Goal: Find specific page/section: Find specific page/section

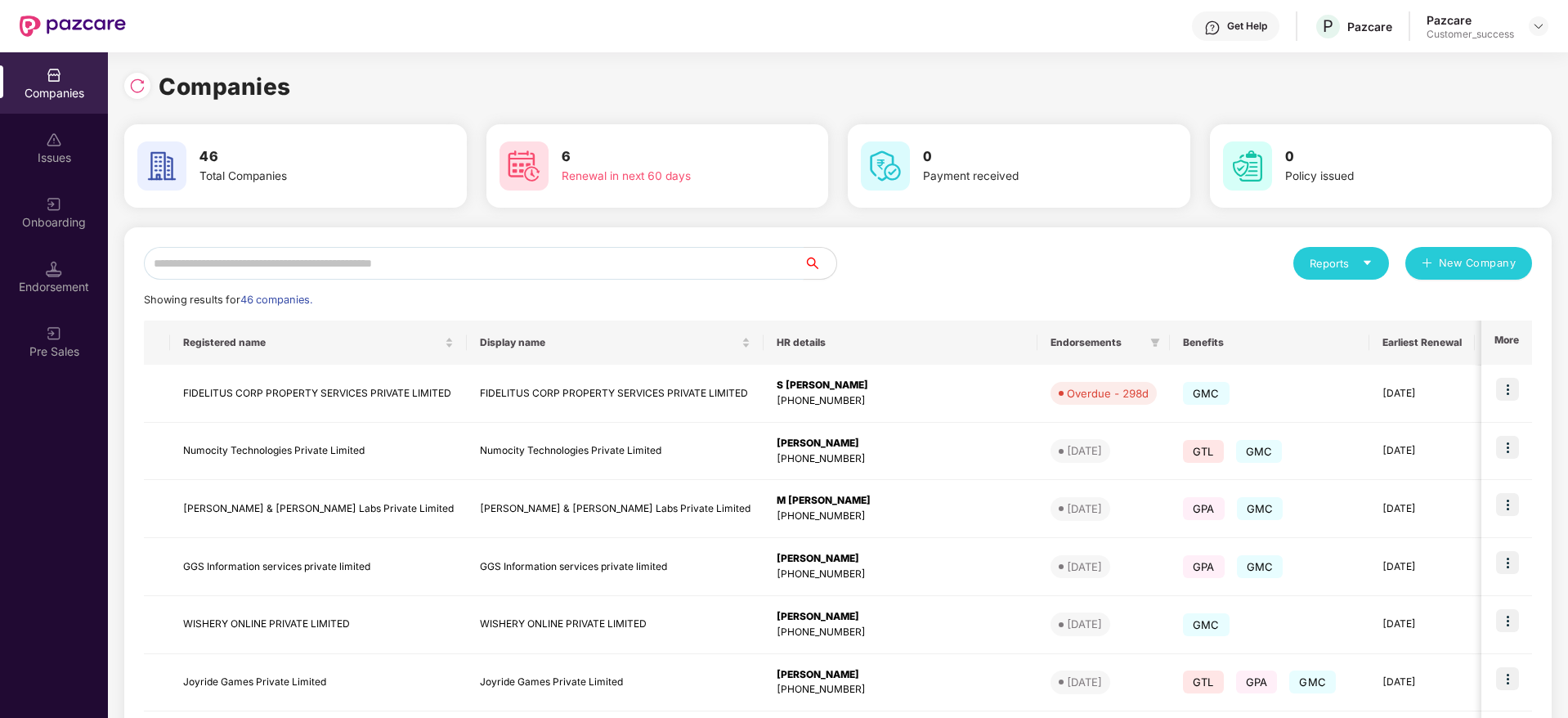
click at [487, 259] on input "text" at bounding box center [473, 264] width 660 height 33
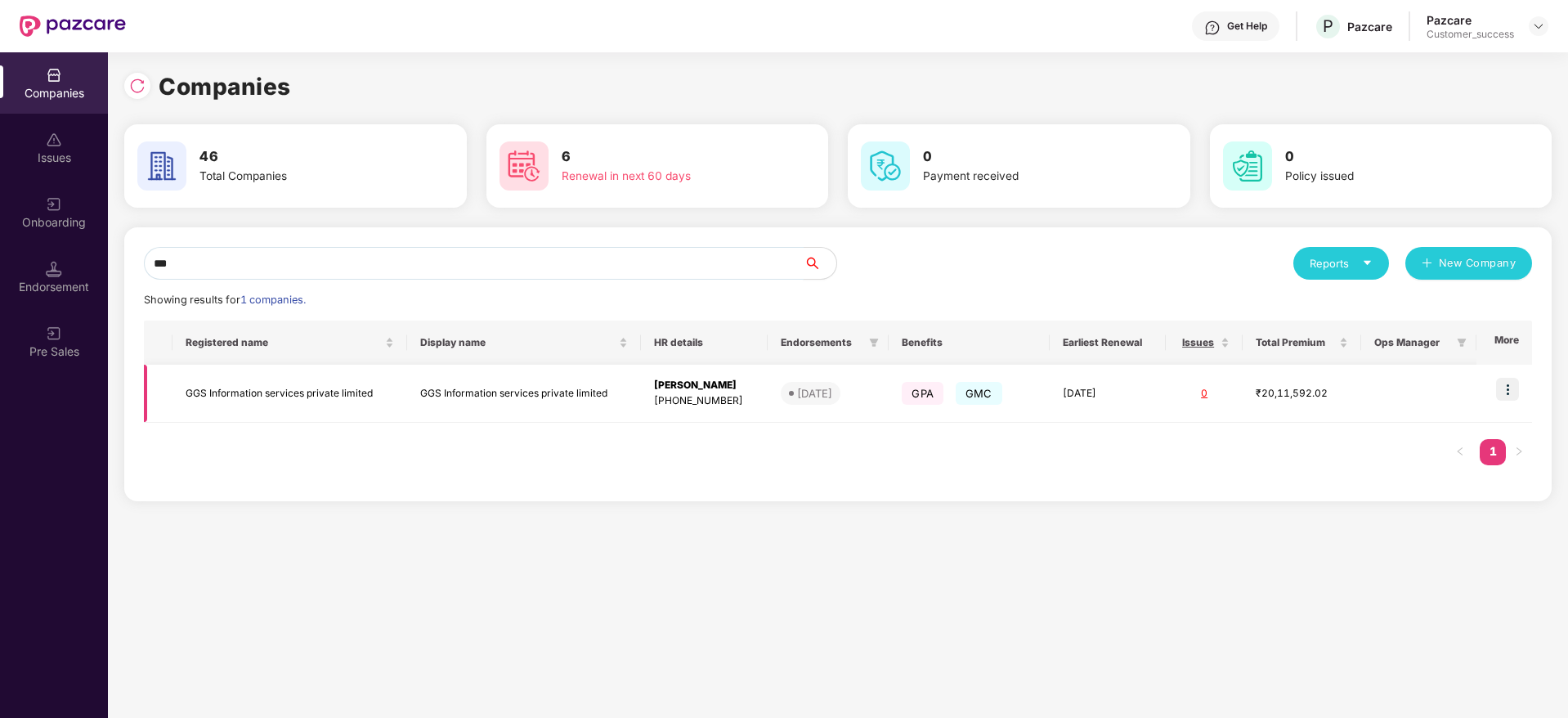
type input "***"
click at [1503, 387] on img at bounding box center [1507, 388] width 23 height 23
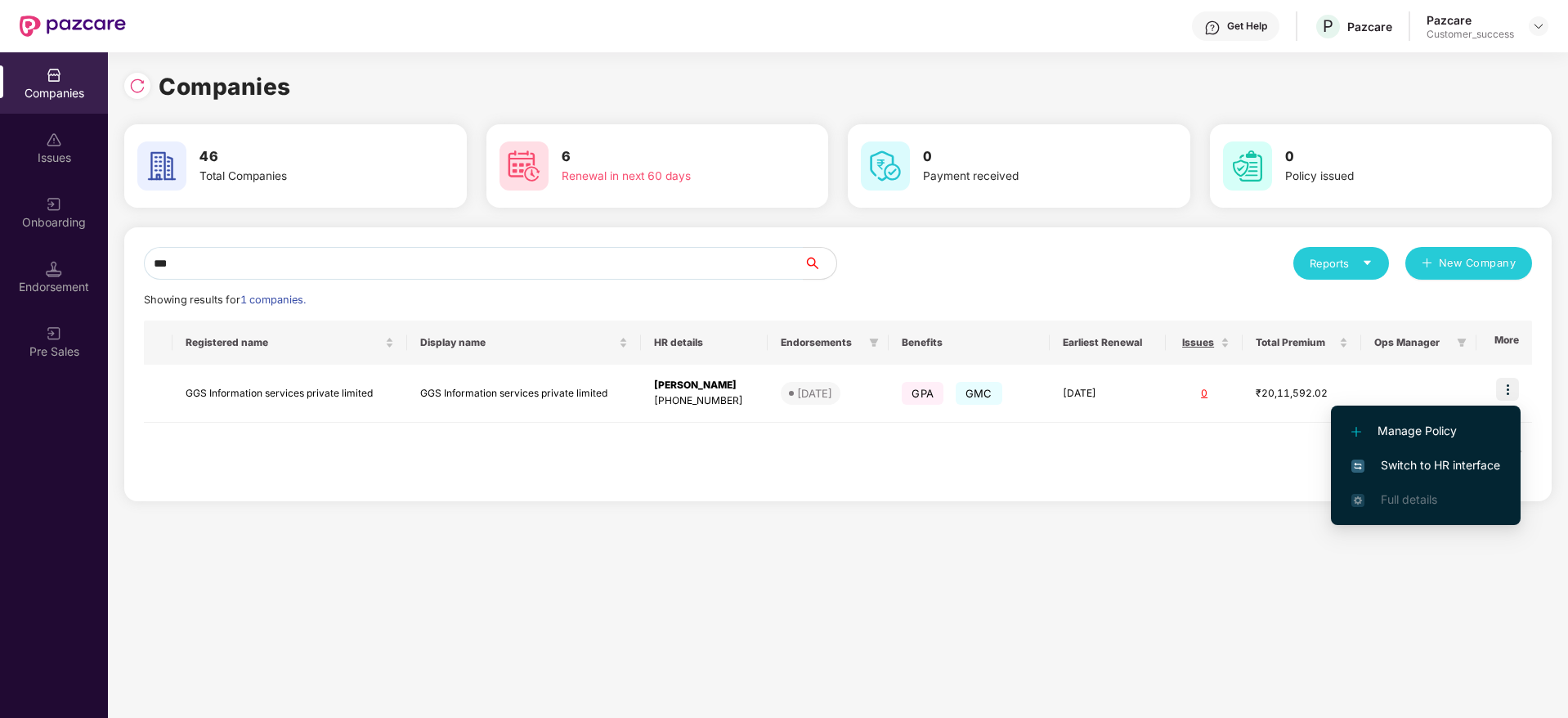
click at [1443, 471] on span "Switch to HR interface" at bounding box center [1425, 465] width 149 height 18
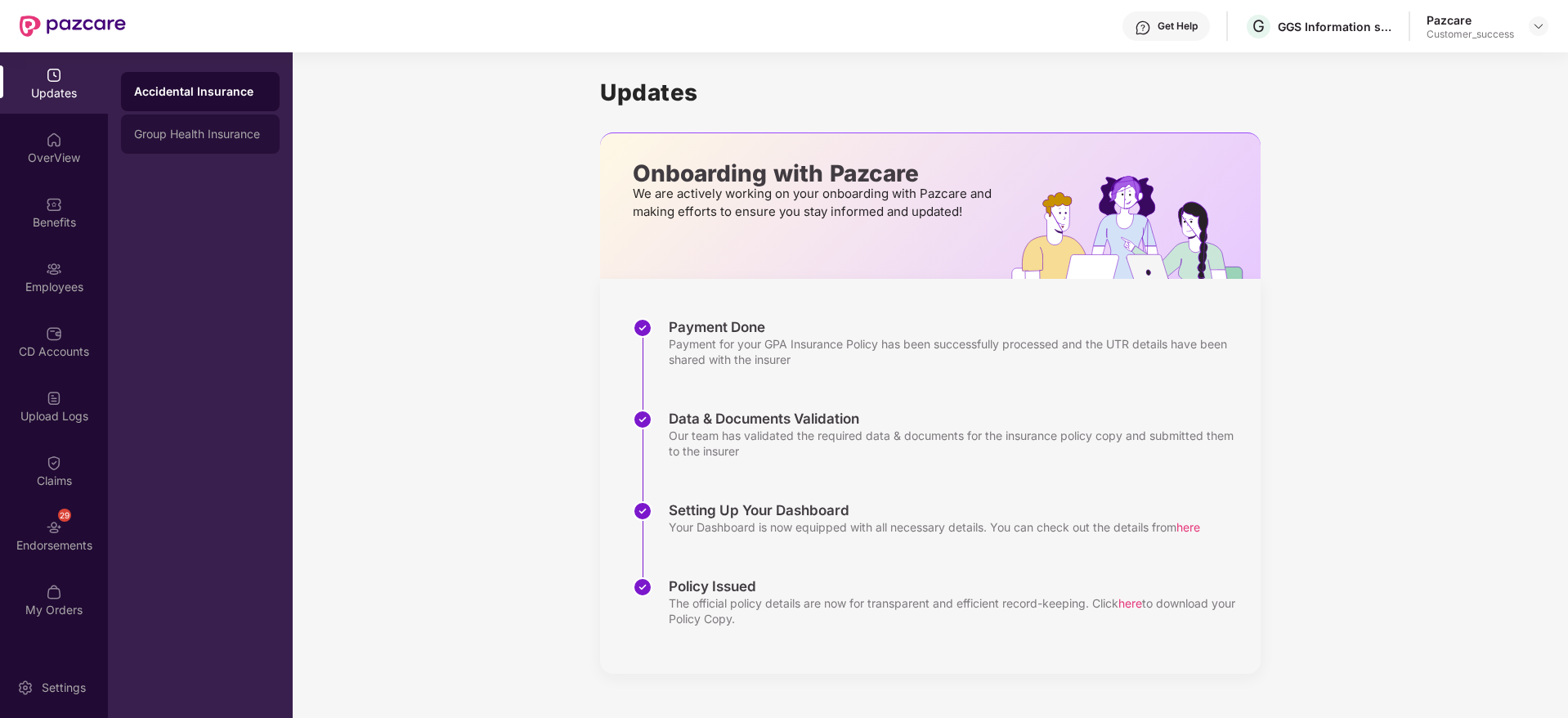
click at [227, 131] on div "Group Health Insurance" at bounding box center [200, 134] width 133 height 13
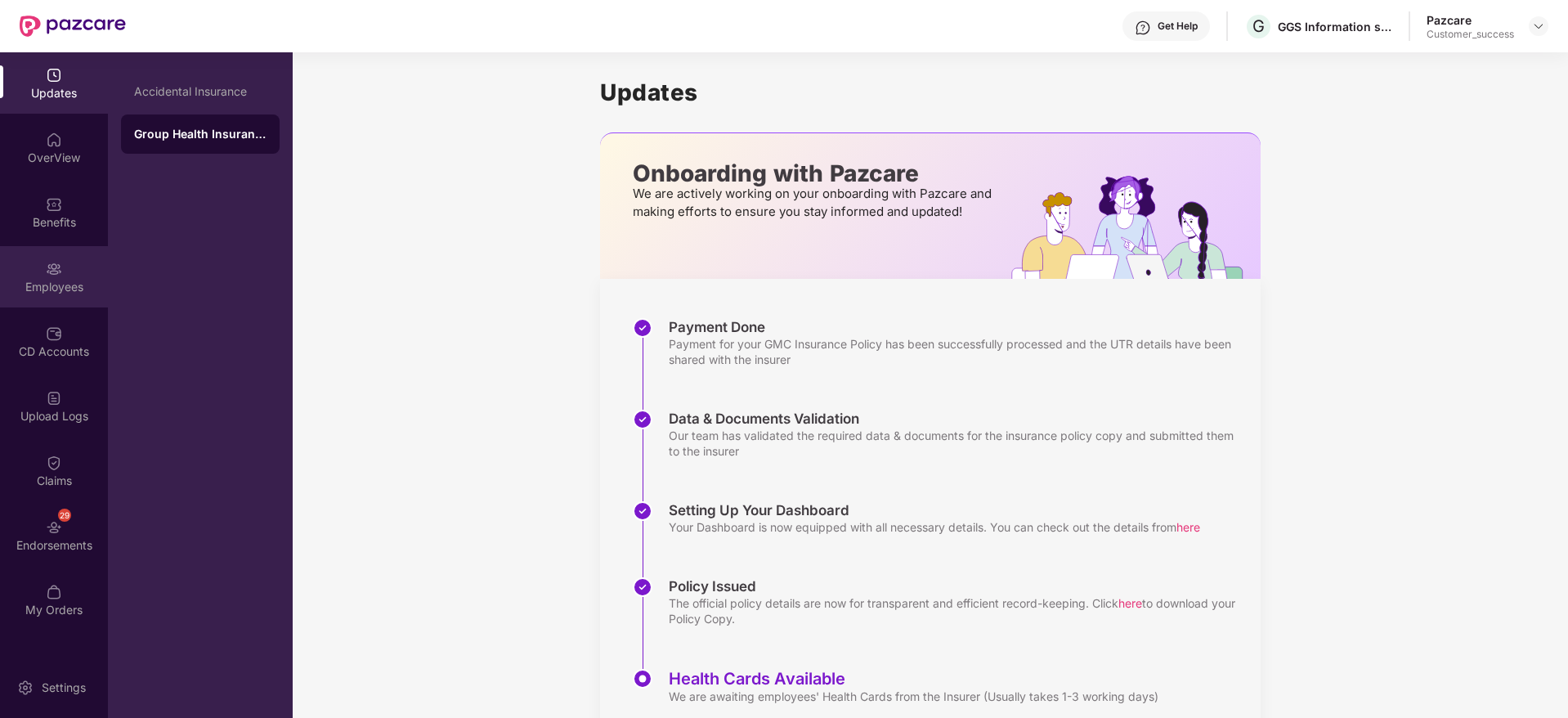
click at [79, 286] on div "Employees" at bounding box center [54, 287] width 108 height 16
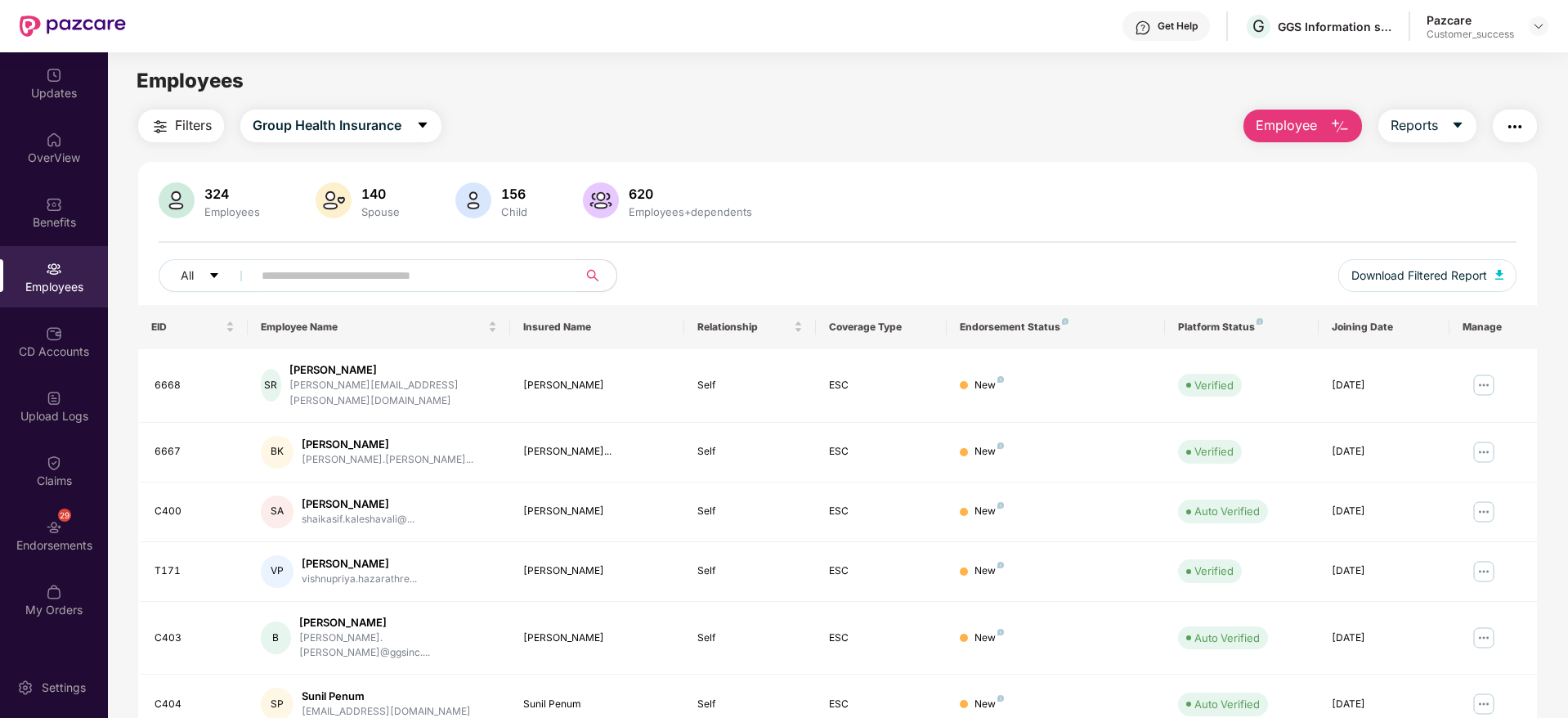
click at [1508, 135] on img "button" at bounding box center [1515, 127] width 20 height 20
click at [1062, 174] on div "324 Employees 140 Spouse 156 Child 620 Employees+dependents All Download Filter…" at bounding box center [838, 603] width 1399 height 884
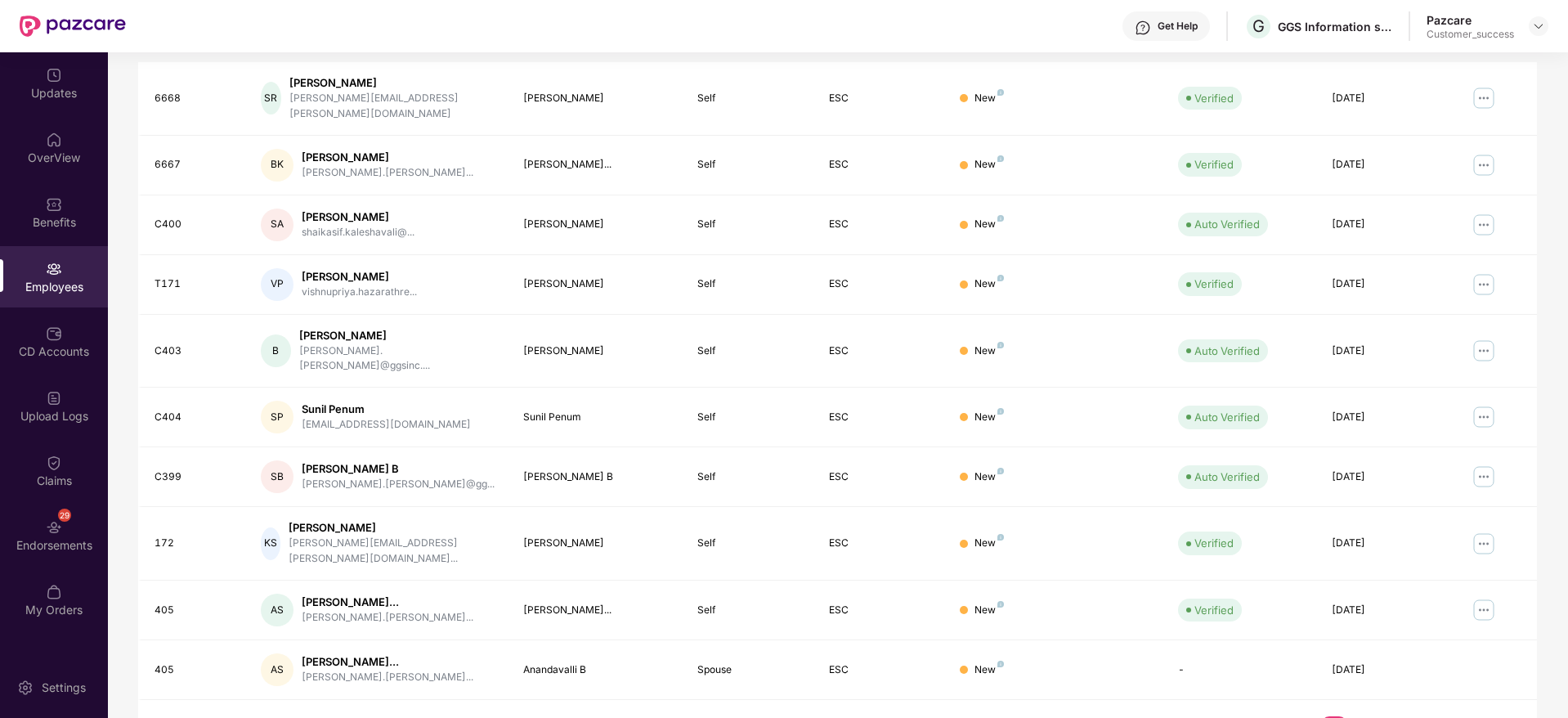
click at [1383, 716] on link "3" at bounding box center [1387, 728] width 26 height 24
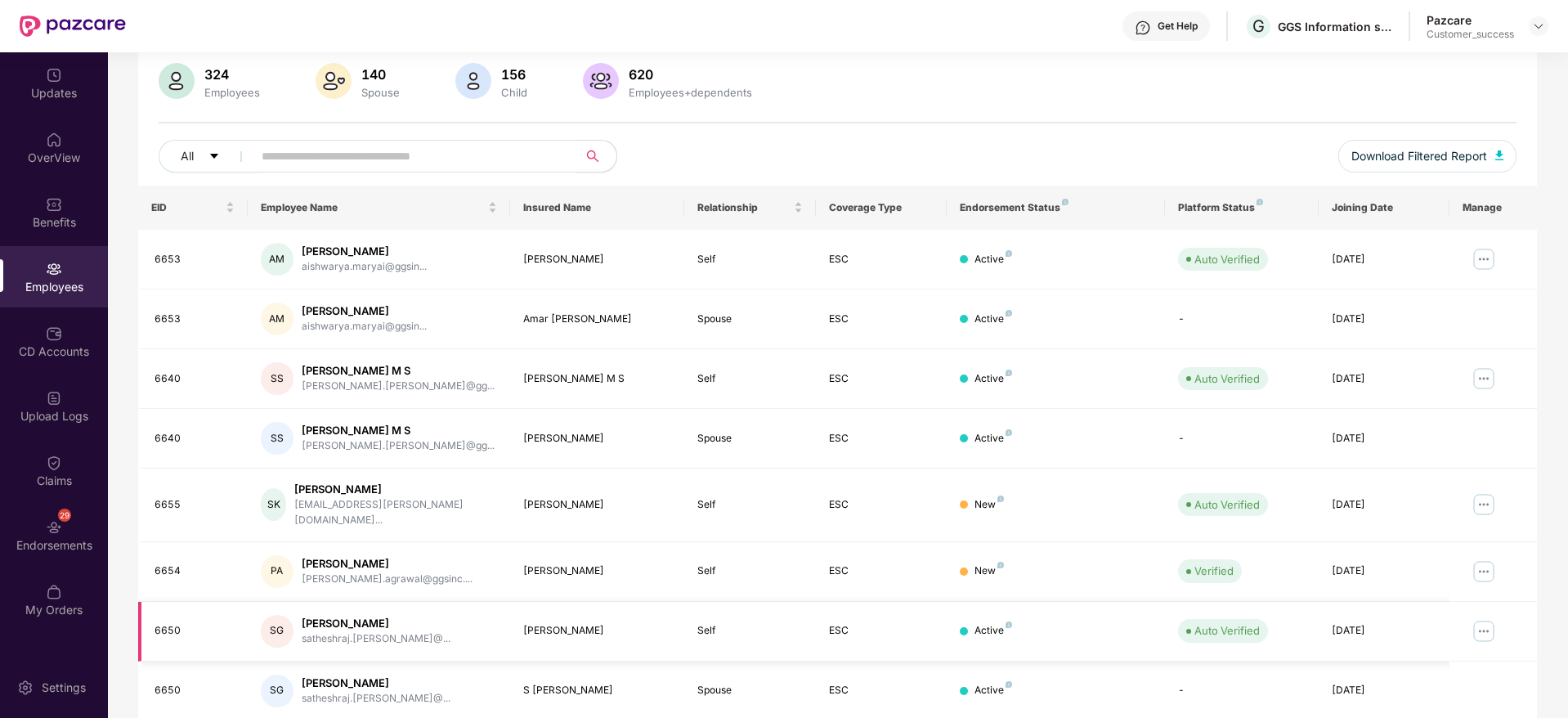
scroll to position [0, 0]
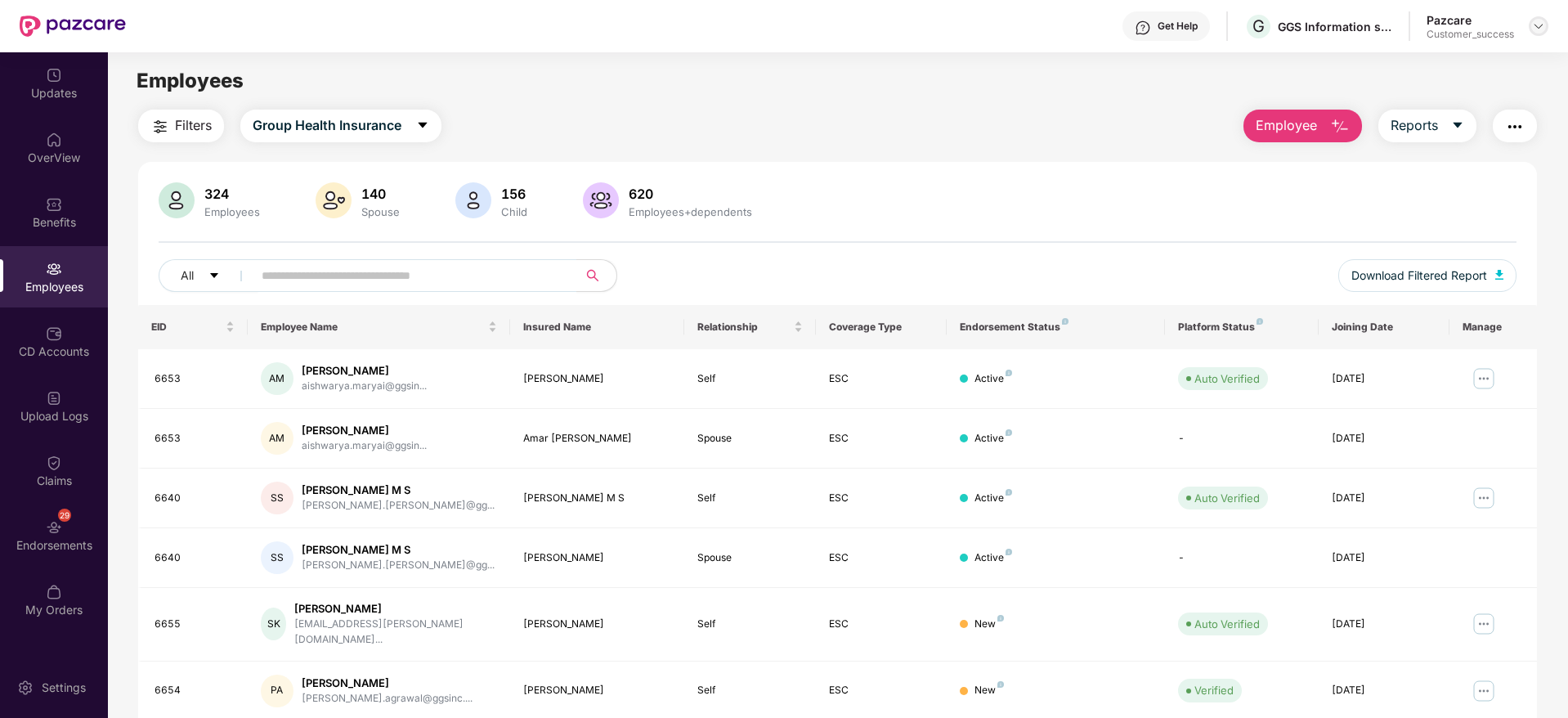
click at [1544, 23] on img at bounding box center [1538, 26] width 13 height 13
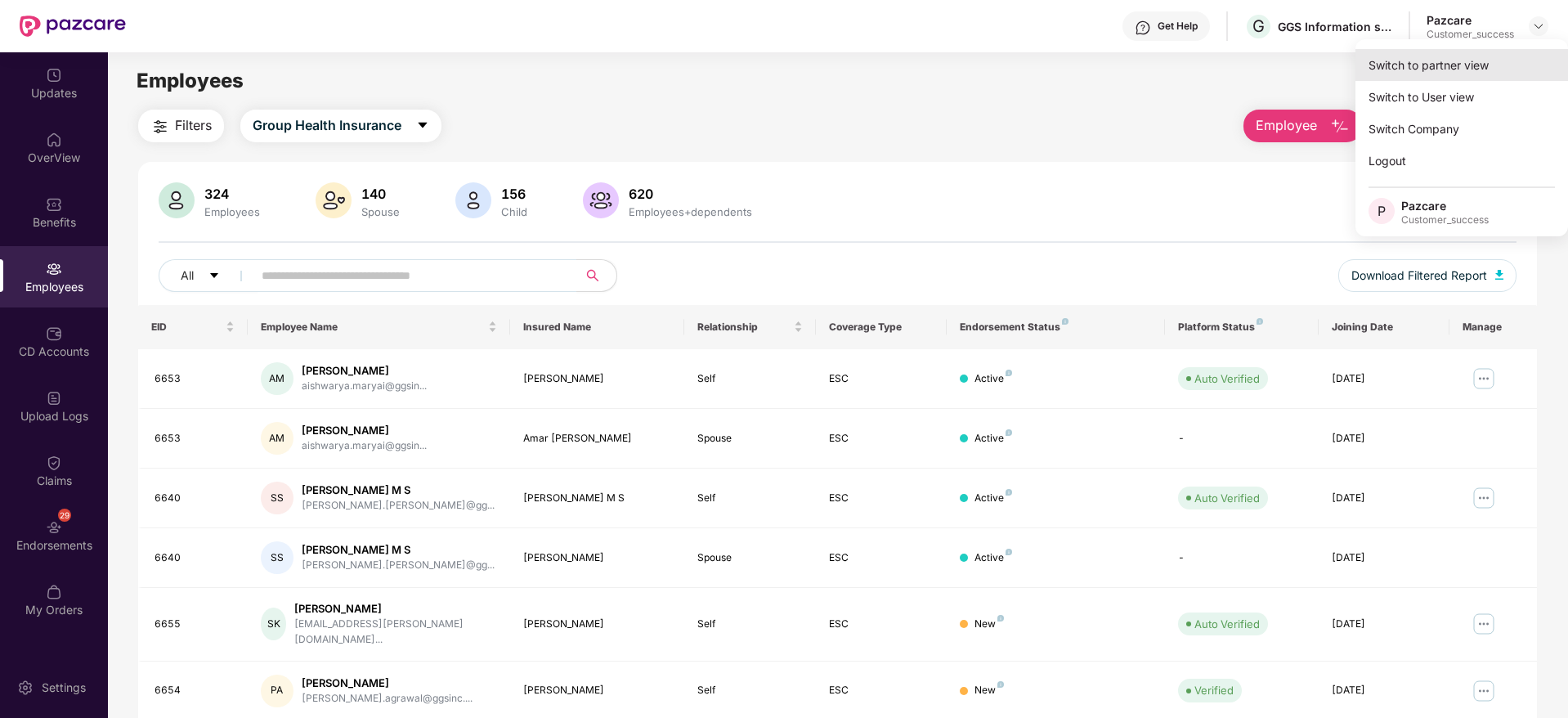
click at [1489, 61] on div "Switch to partner view" at bounding box center [1461, 64] width 212 height 32
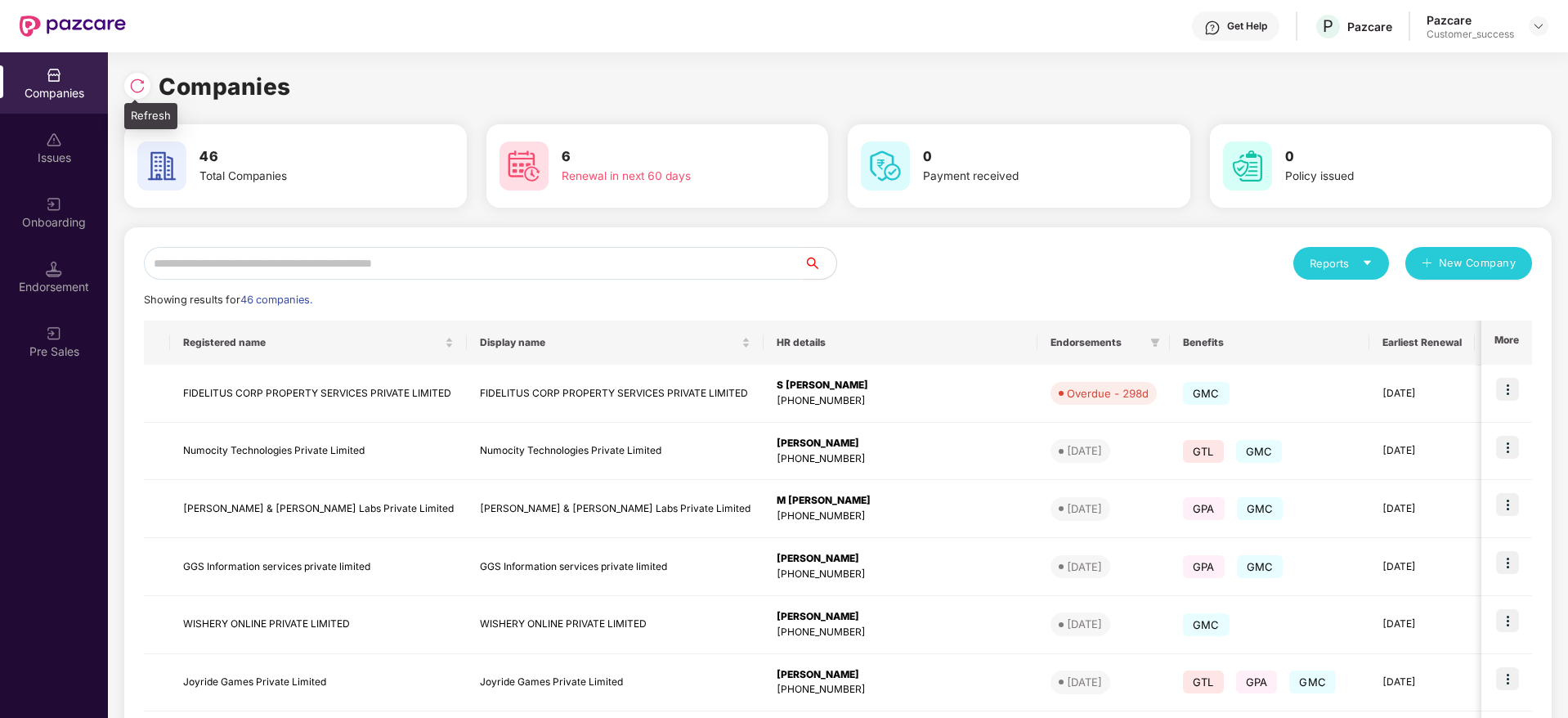
click at [141, 91] on img at bounding box center [137, 86] width 16 height 16
click at [141, 74] on div at bounding box center [137, 86] width 26 height 26
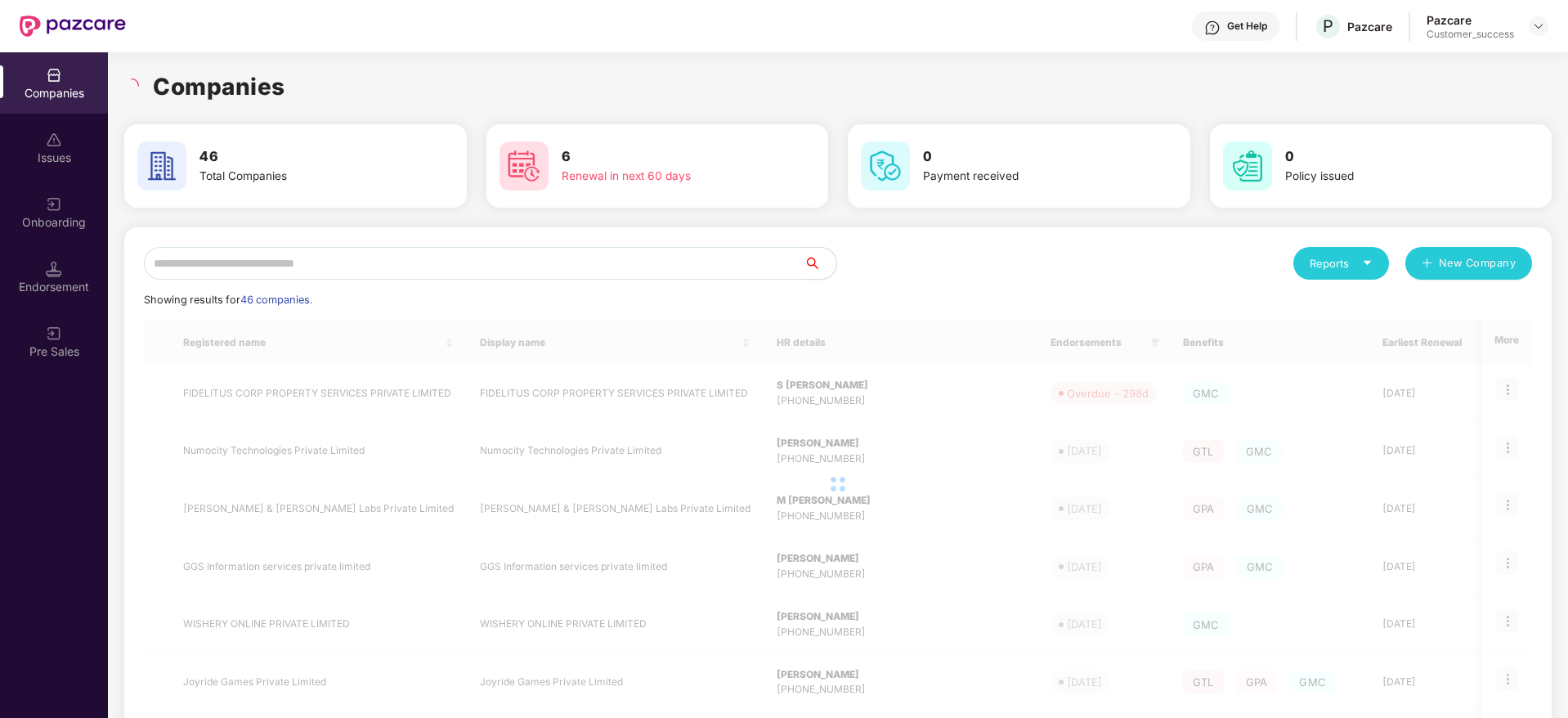
click at [426, 266] on input "text" at bounding box center [473, 264] width 660 height 33
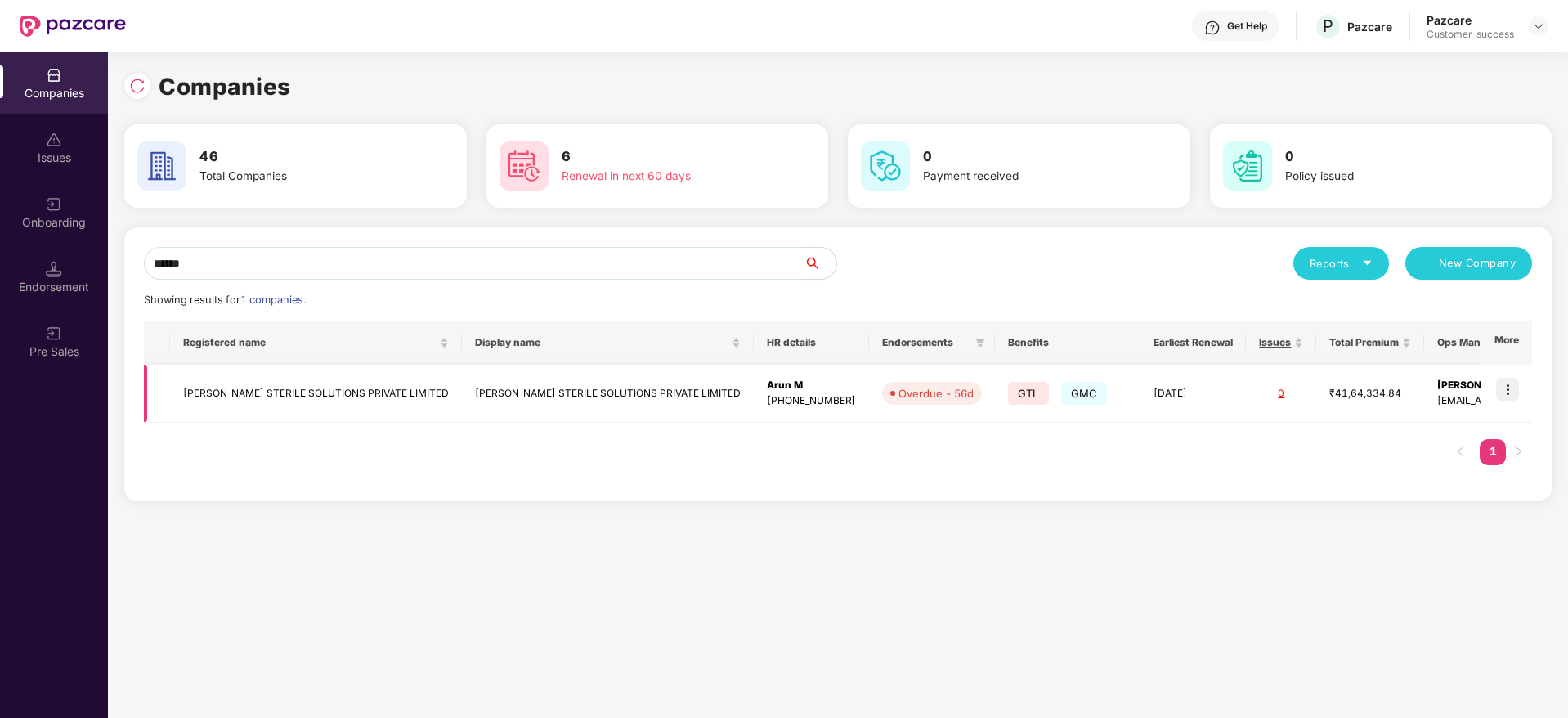
type input "******"
click at [1519, 396] on img at bounding box center [1507, 388] width 23 height 23
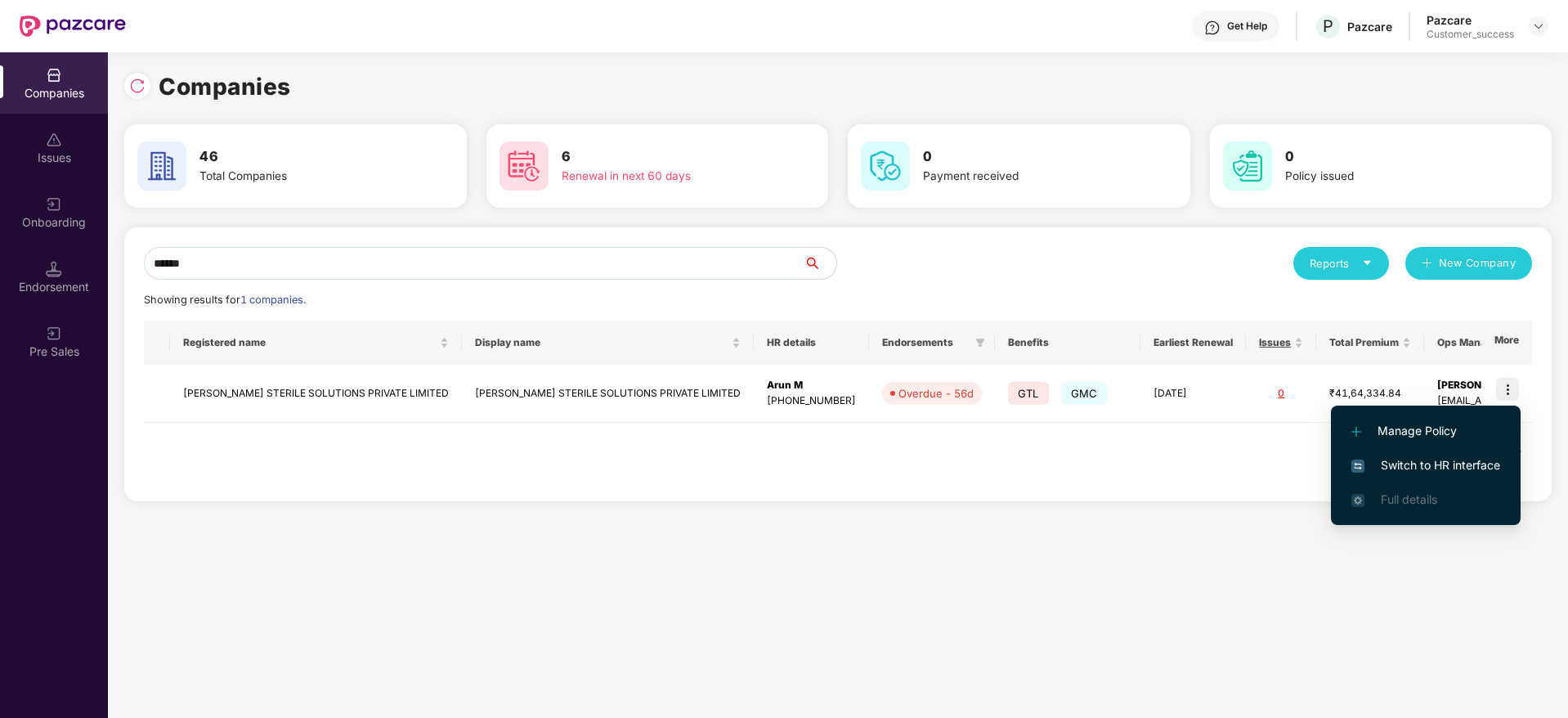
click at [1476, 459] on span "Switch to HR interface" at bounding box center [1425, 465] width 149 height 18
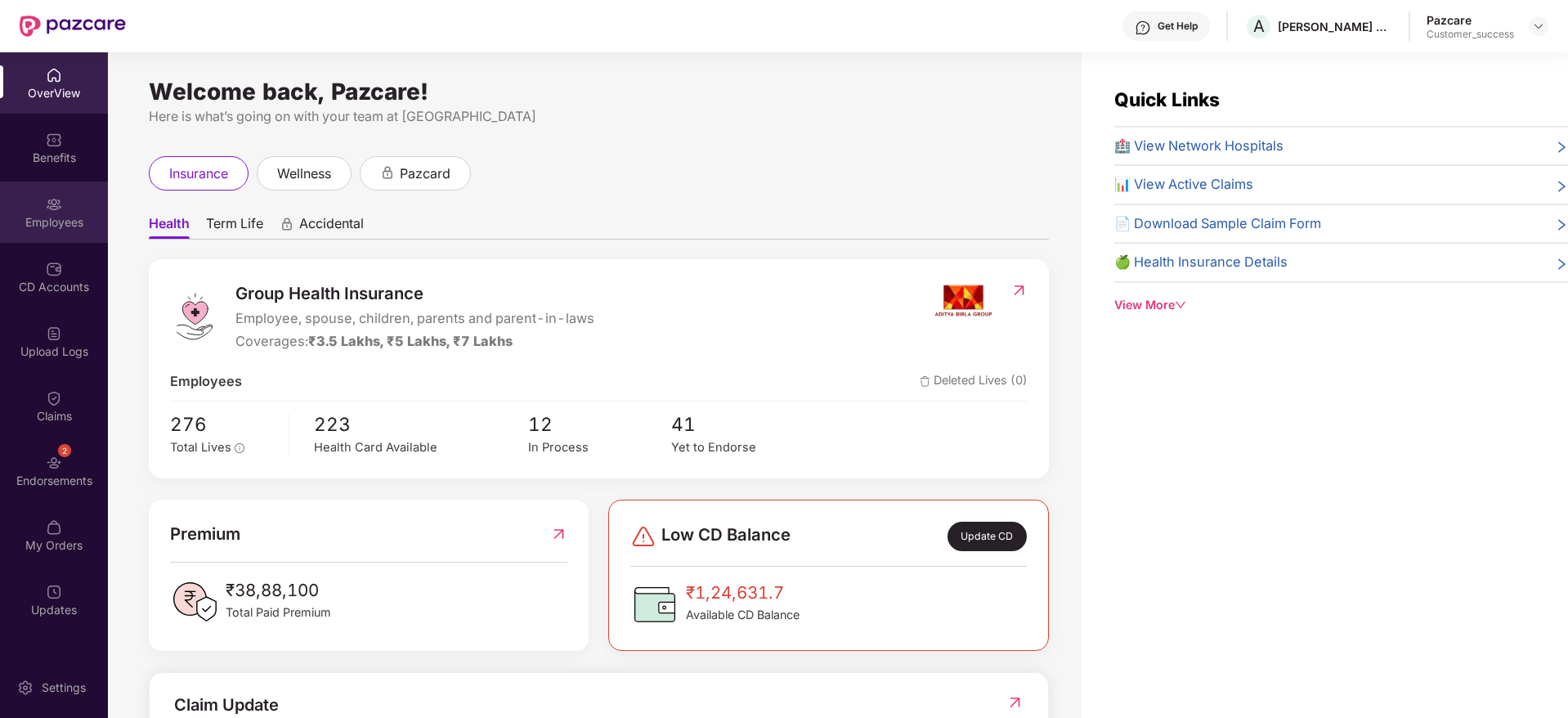
click at [66, 216] on div "Employees" at bounding box center [54, 222] width 108 height 16
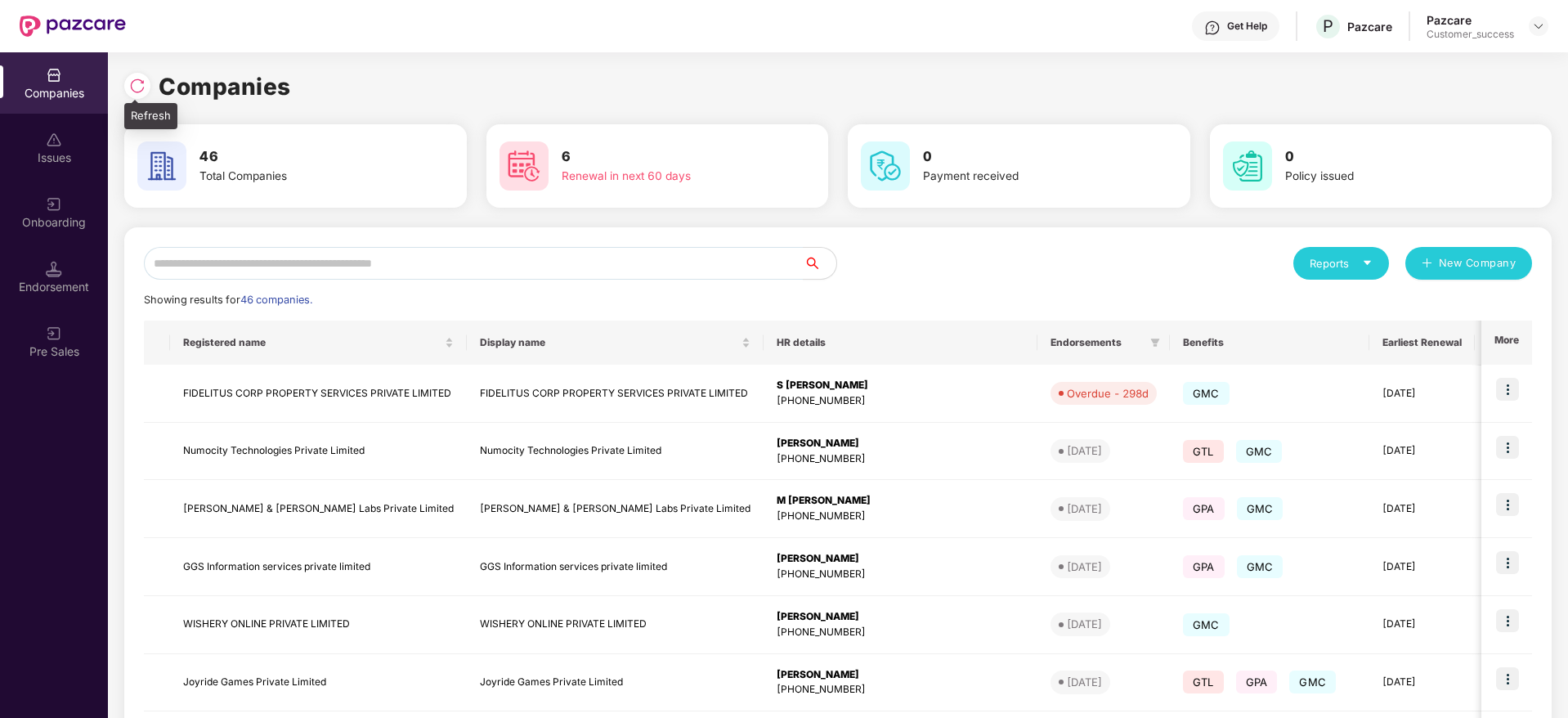
click at [130, 87] on img at bounding box center [137, 86] width 16 height 16
